Goal: Find specific page/section: Find specific page/section

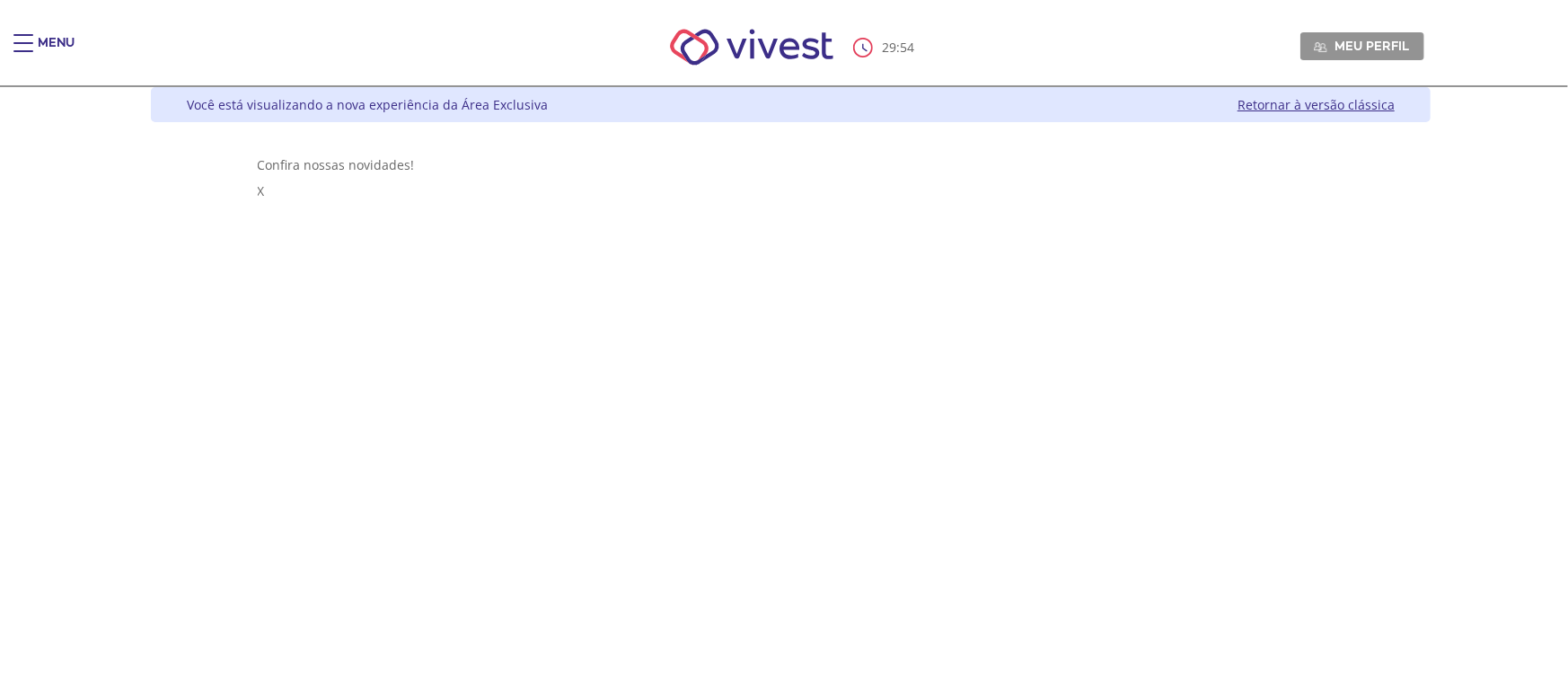
click at [1395, 102] on link "Retornar à versão clássica" at bounding box center [1316, 104] width 157 height 17
click at [1410, 44] on span "Meu perfil" at bounding box center [1372, 46] width 75 height 17
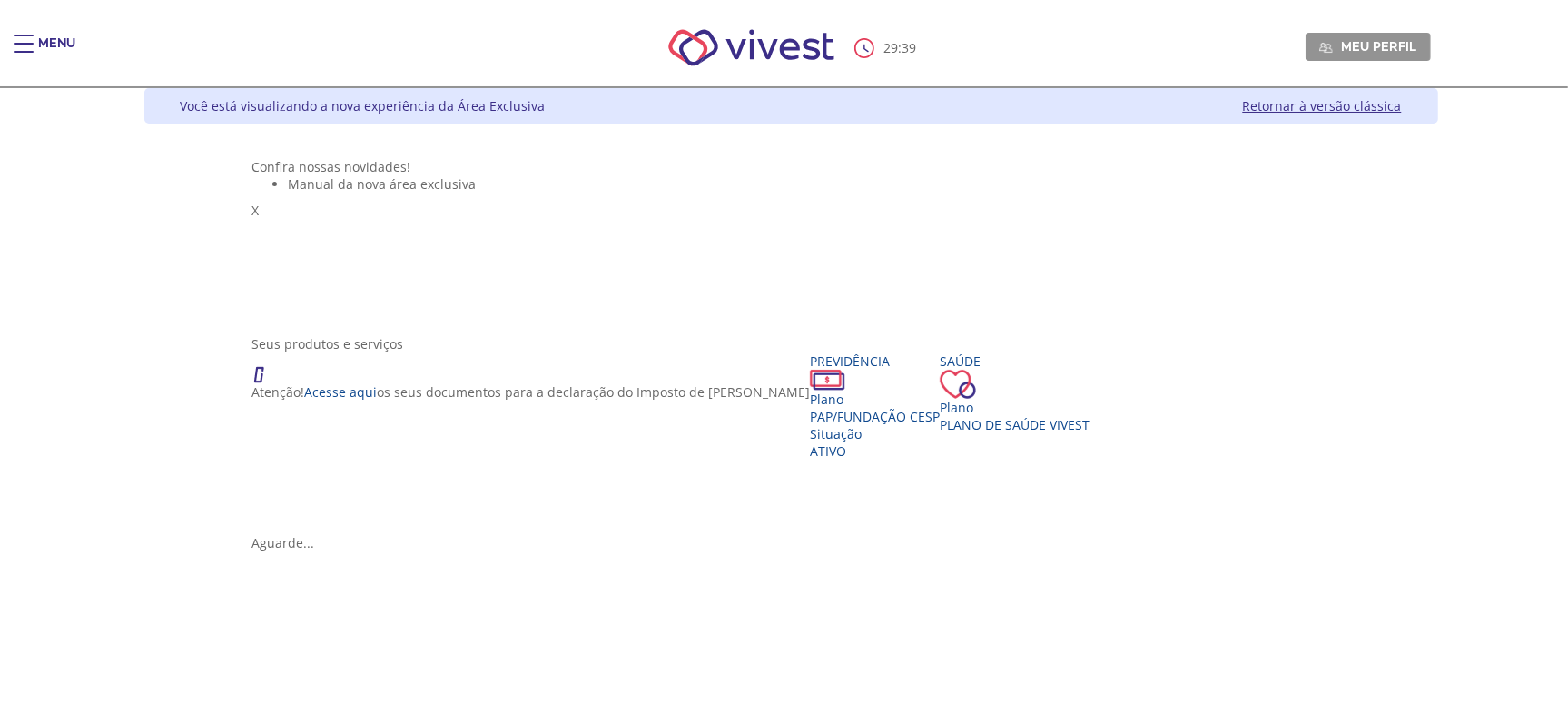
click at [30, 41] on div "Main header" at bounding box center [23, 52] width 20 height 36
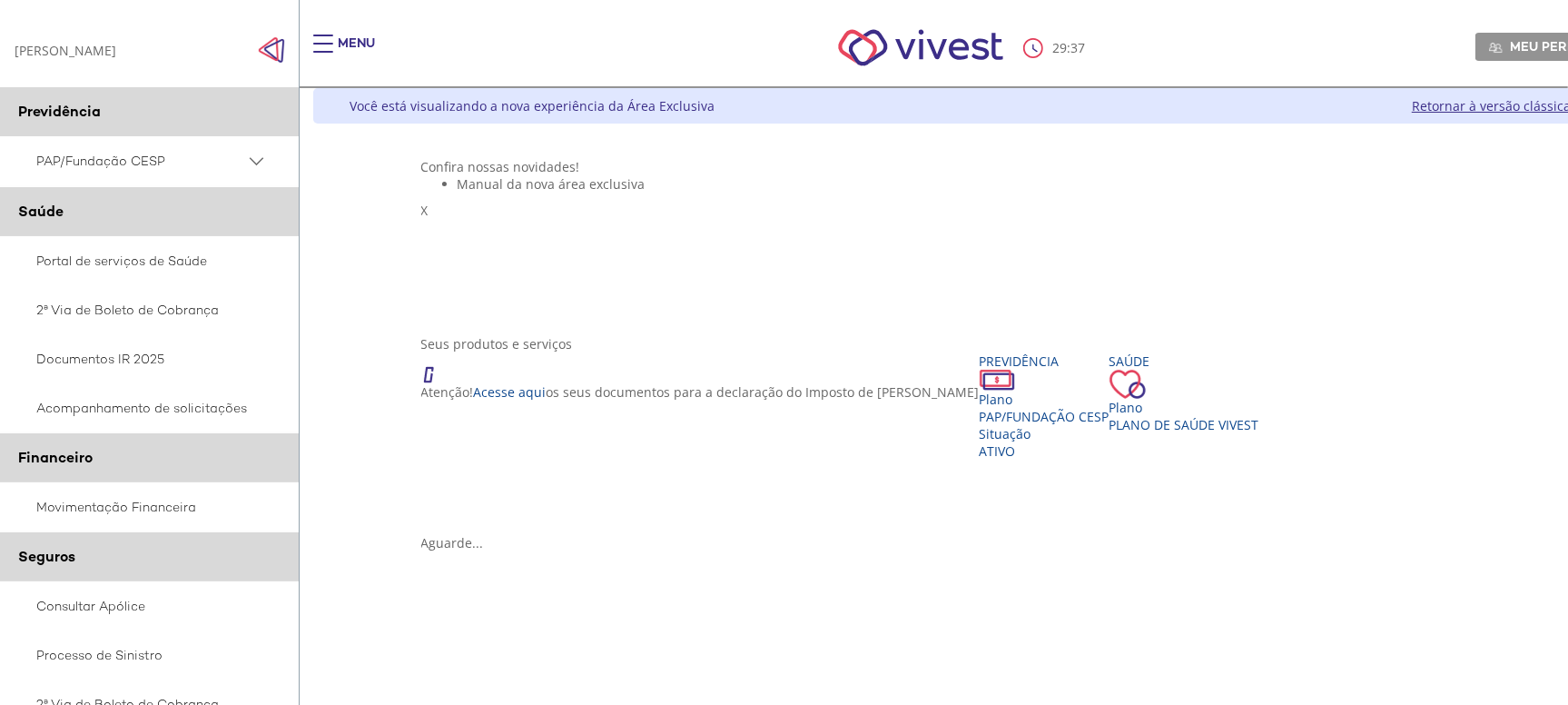
scroll to position [318, 0]
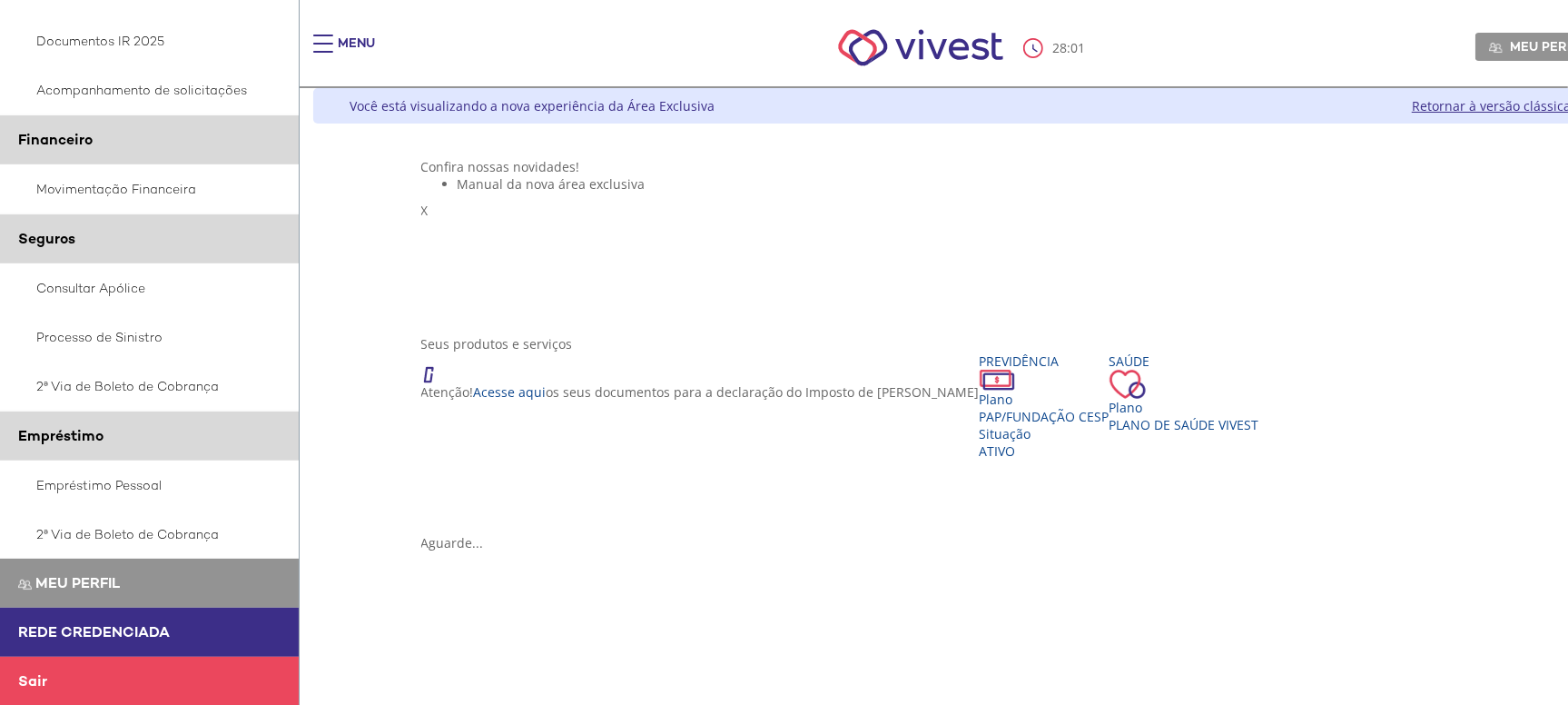
click at [1451, 102] on link "Retornar à versão clássica" at bounding box center [1492, 105] width 159 height 18
